Goal: Transaction & Acquisition: Purchase product/service

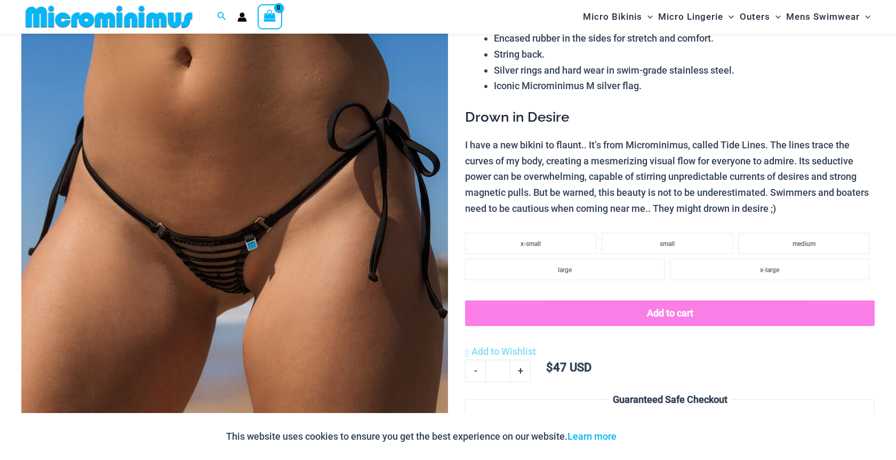
scroll to position [156, 0]
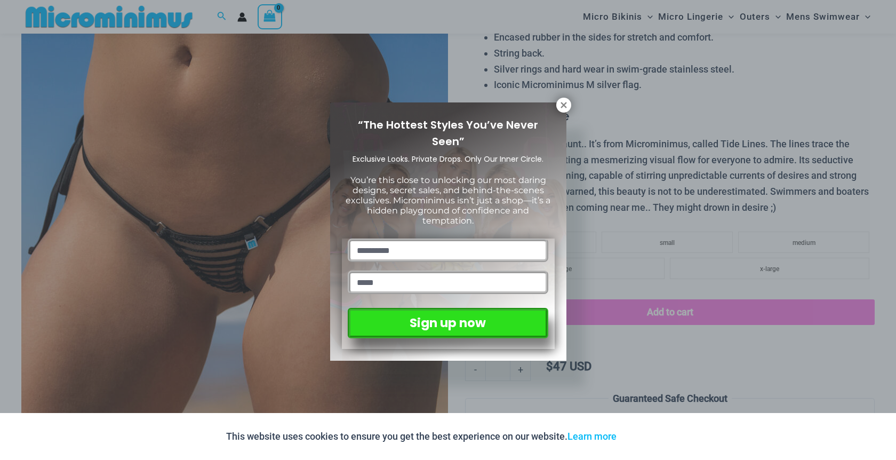
click at [140, 21] on div "“The Hottest Styles You’ve Never Seen” Exclusive Looks. Private Drops. Only Our…" at bounding box center [448, 230] width 896 height 460
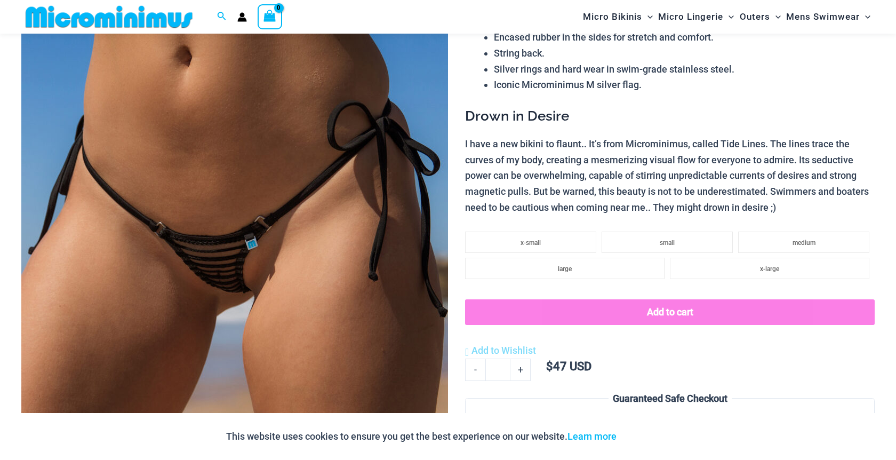
click at [130, 16] on img at bounding box center [108, 17] width 175 height 24
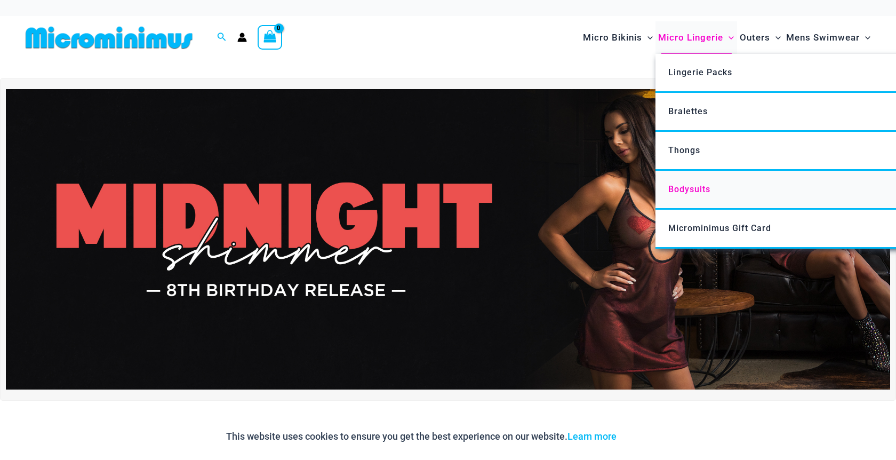
click at [678, 189] on span "Bodysuits" at bounding box center [689, 189] width 42 height 10
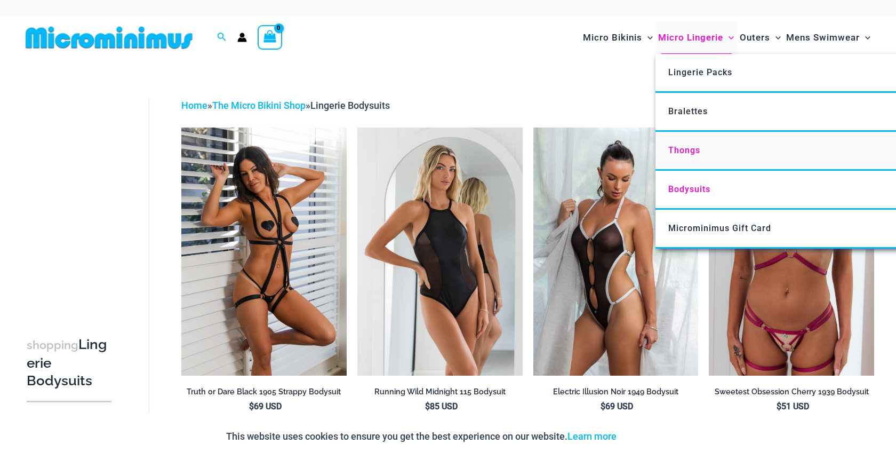
click at [685, 148] on span "Thongs" at bounding box center [684, 150] width 32 height 10
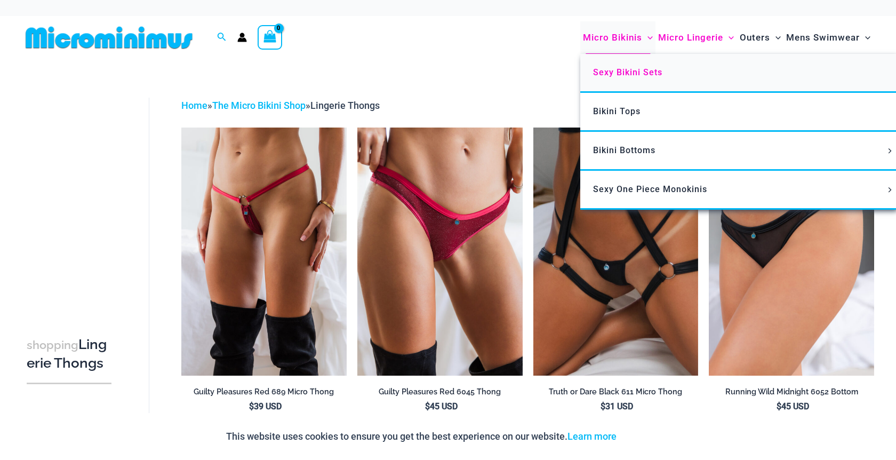
click at [608, 69] on span "Sexy Bikini Sets" at bounding box center [627, 72] width 69 height 10
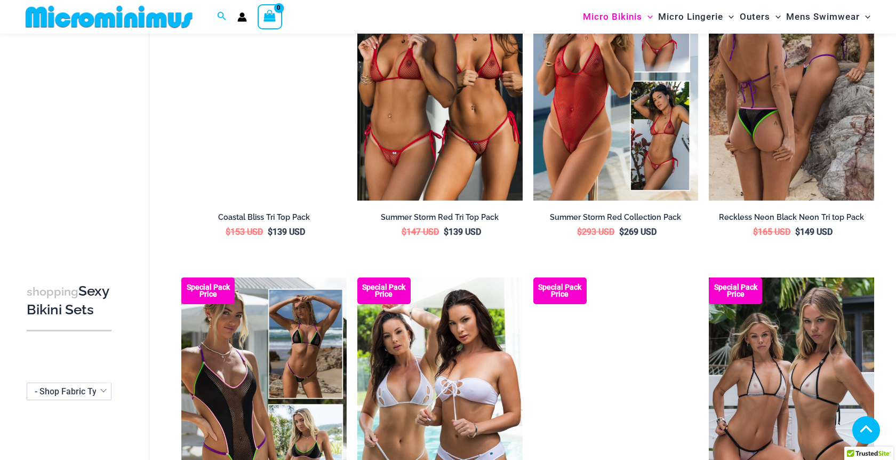
scroll to position [1139, 0]
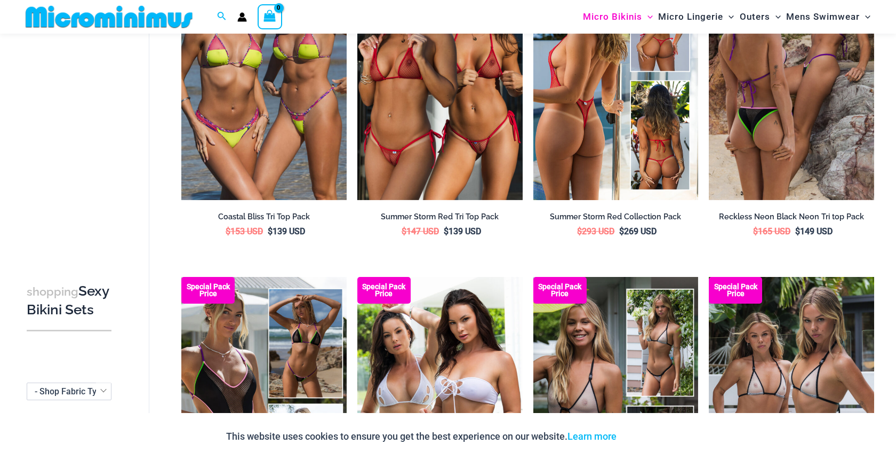
click at [541, 102] on img at bounding box center [615, 77] width 165 height 248
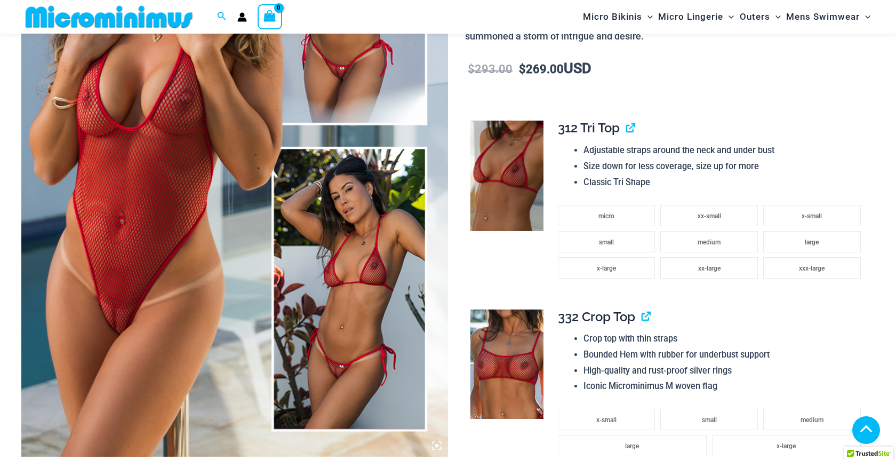
scroll to position [283, 0]
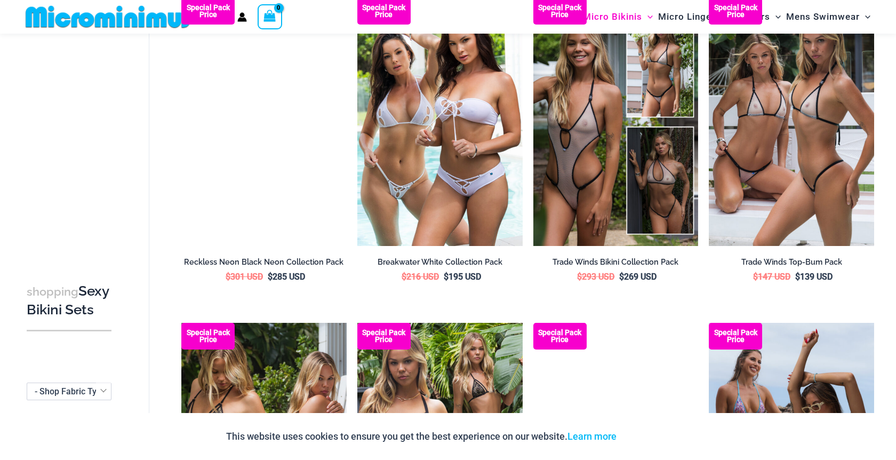
scroll to position [1424, 0]
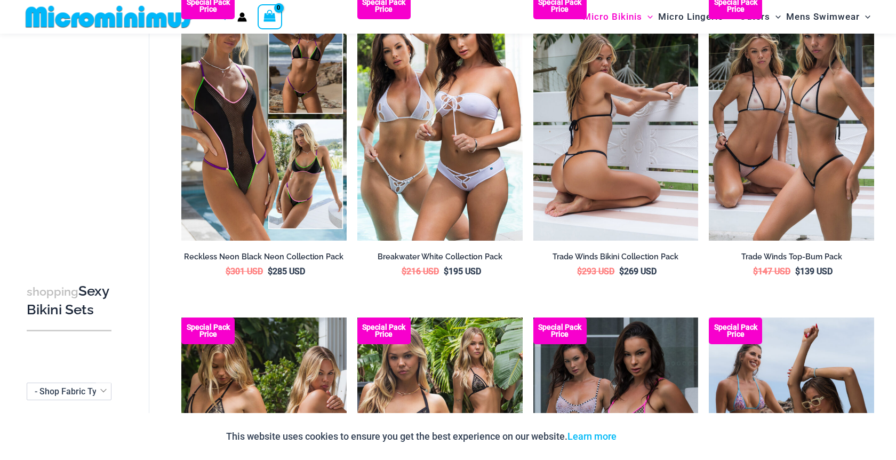
click at [580, 111] on img at bounding box center [615, 117] width 165 height 248
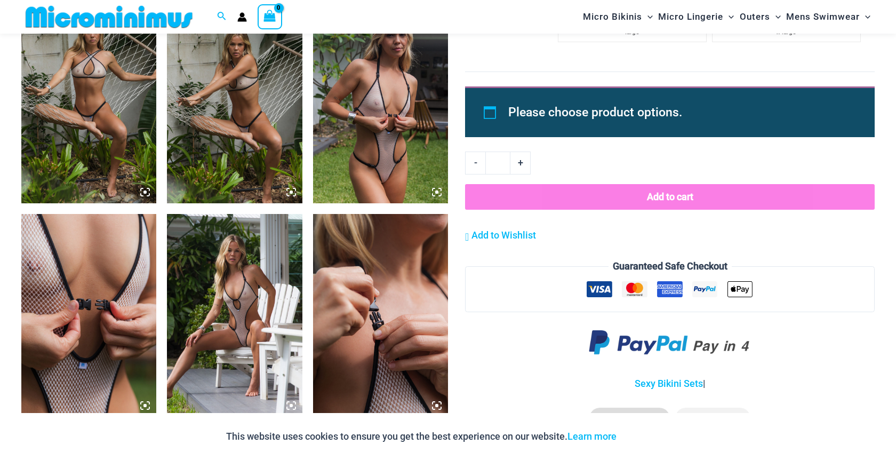
scroll to position [1412, 0]
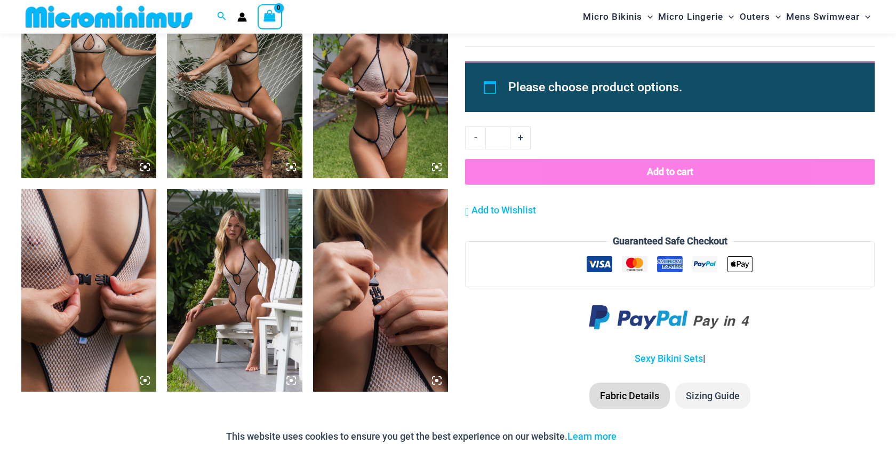
click at [217, 273] on img at bounding box center [234, 290] width 135 height 203
